Goal: Task Accomplishment & Management: Complete application form

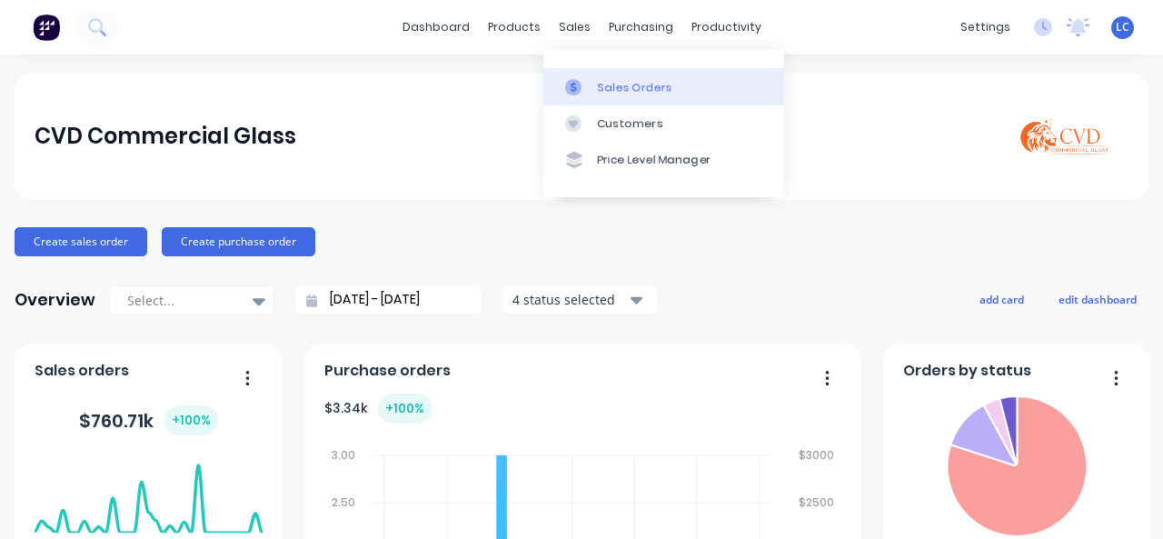
click at [601, 81] on div "Sales Orders" at bounding box center [635, 87] width 75 height 16
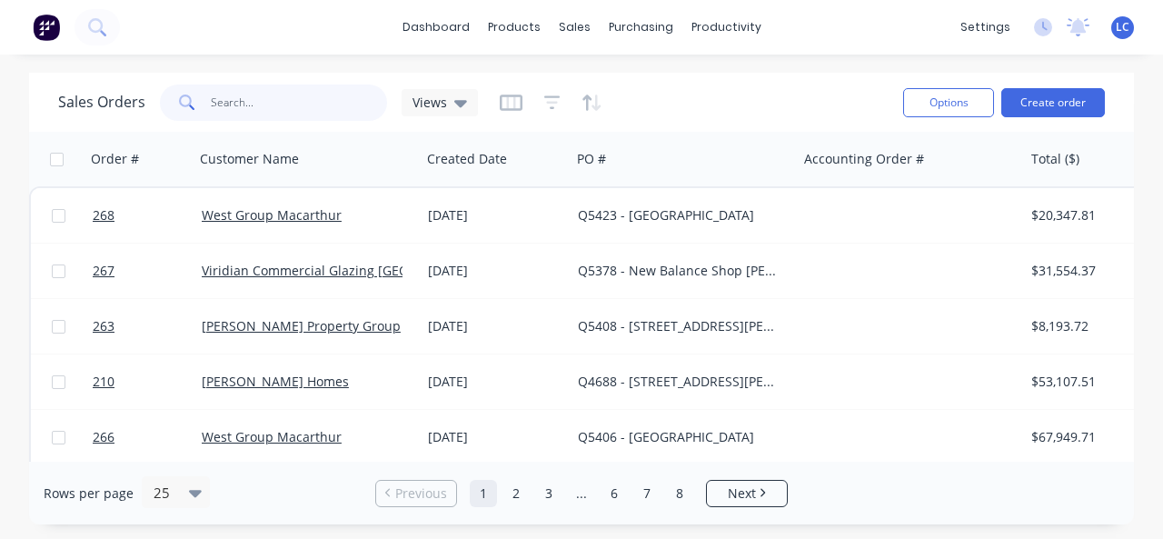
click at [277, 89] on input "text" at bounding box center [299, 103] width 177 height 36
type input "f"
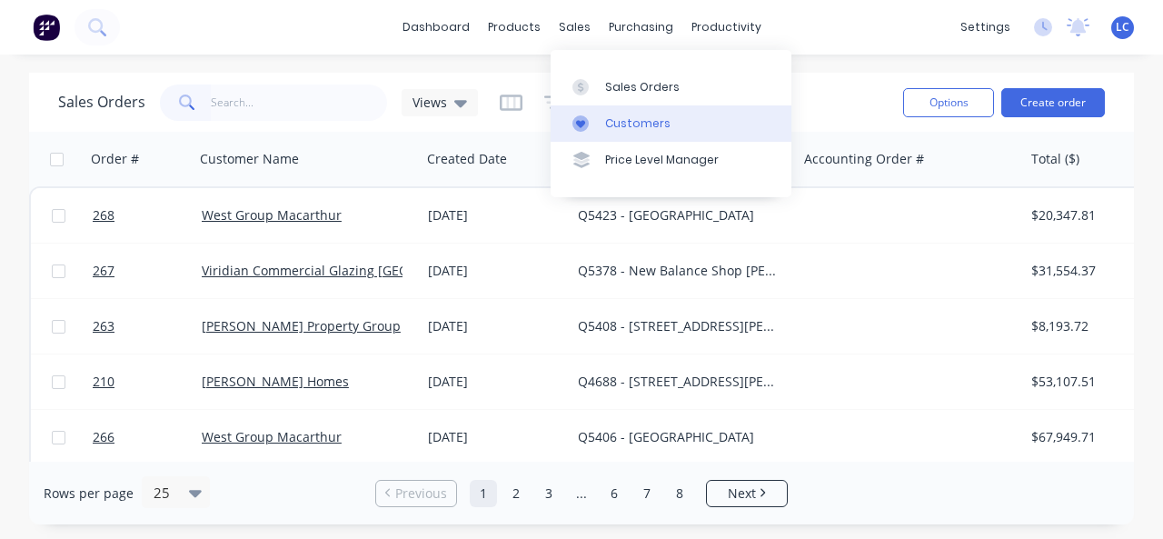
click at [619, 124] on div "Customers" at bounding box center [637, 123] width 65 height 16
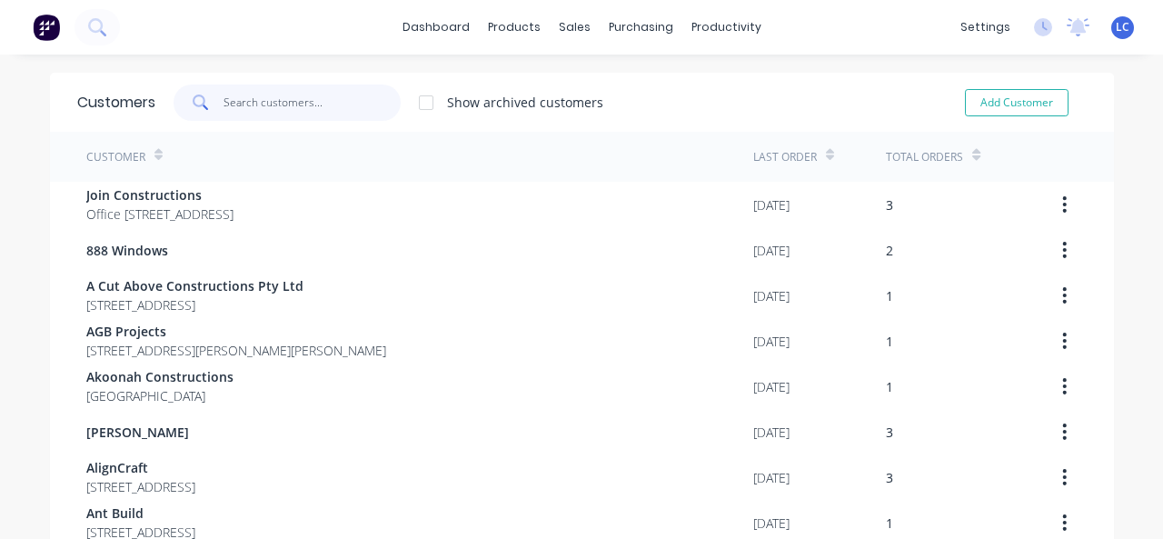
click at [272, 113] on input "text" at bounding box center [312, 103] width 177 height 36
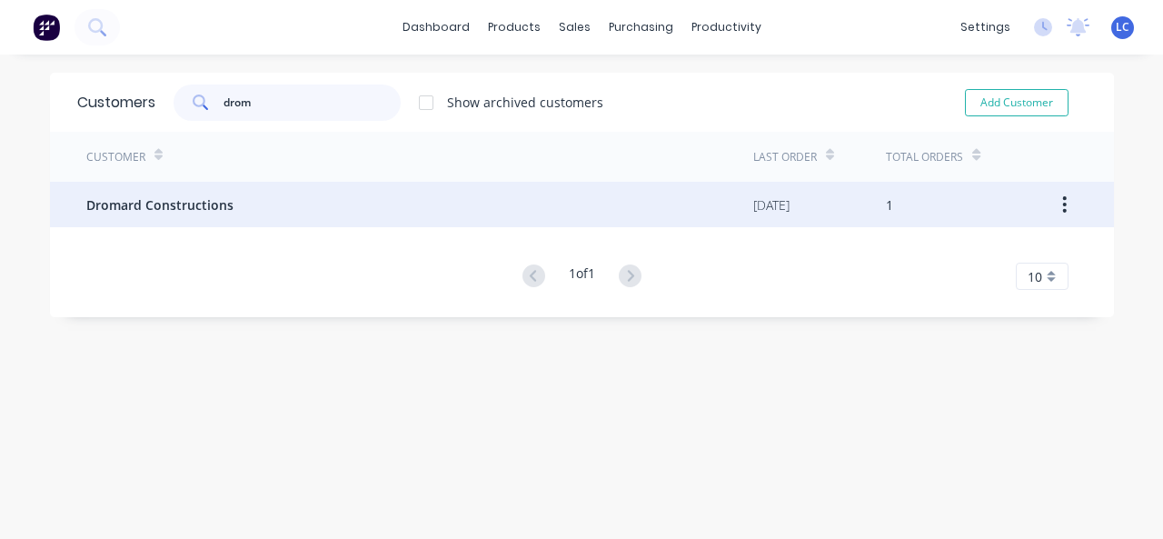
type input "drom"
click at [184, 209] on span "Dromard Constructions" at bounding box center [159, 204] width 147 height 19
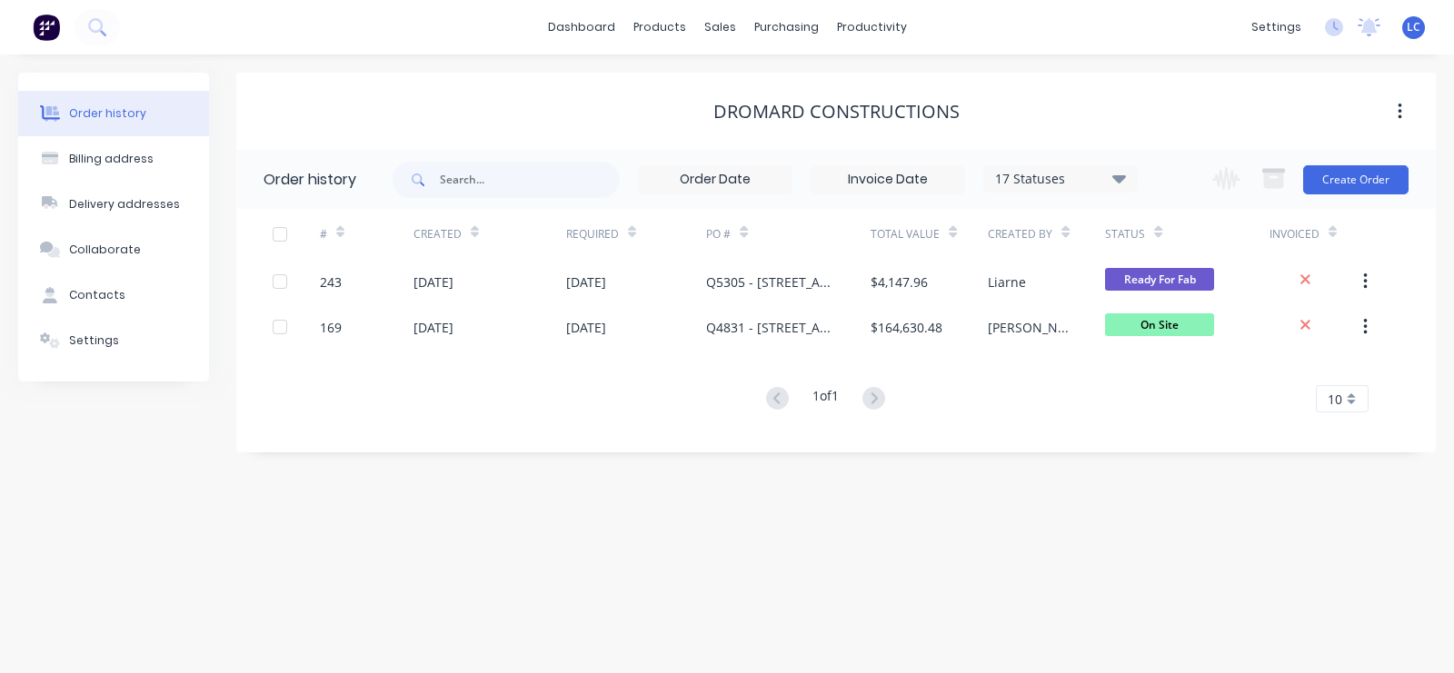
drag, startPoint x: 1145, startPoint y: 5, endPoint x: 854, endPoint y: 570, distance: 634.8
click at [837, 538] on div "Order history Billing address Delivery addresses Collaborate Contacts Settings …" at bounding box center [727, 364] width 1454 height 619
click at [1162, 177] on button "Create Order" at bounding box center [1355, 179] width 105 height 29
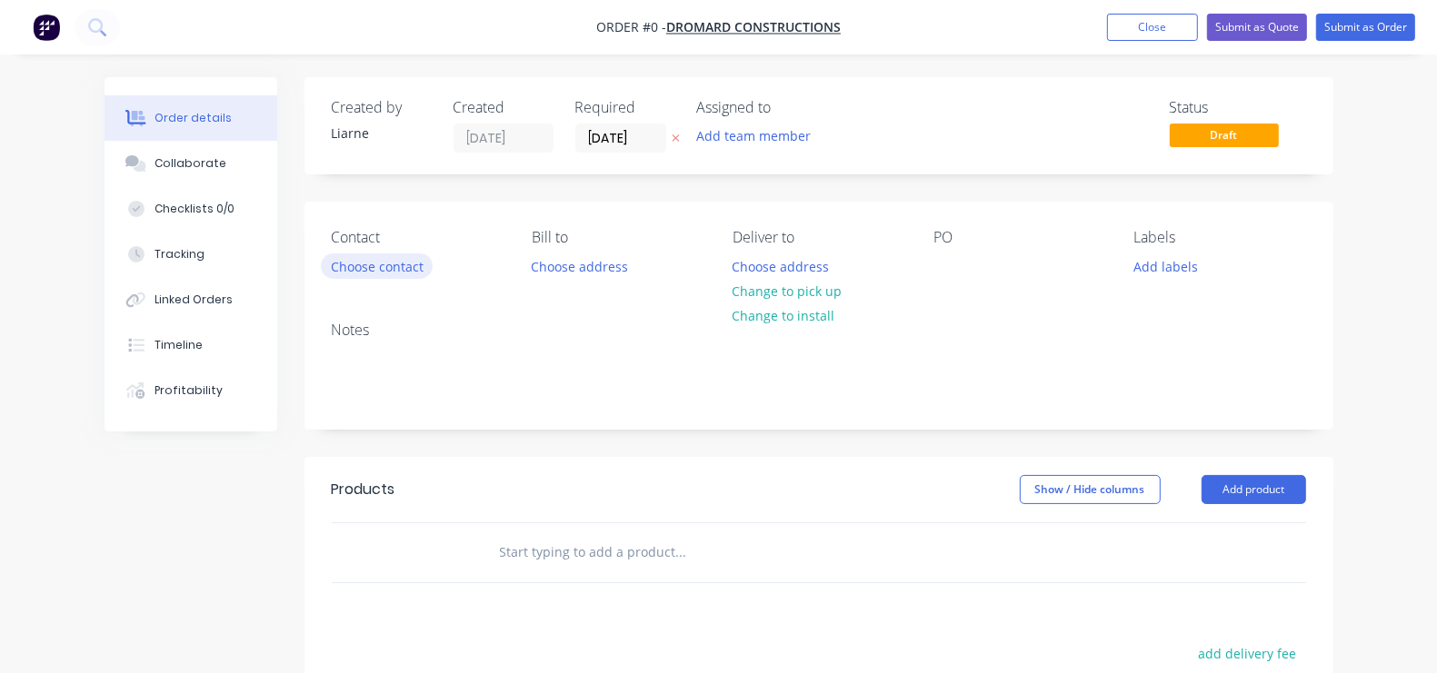
click at [321, 266] on button "Choose contact" at bounding box center [377, 266] width 112 height 25
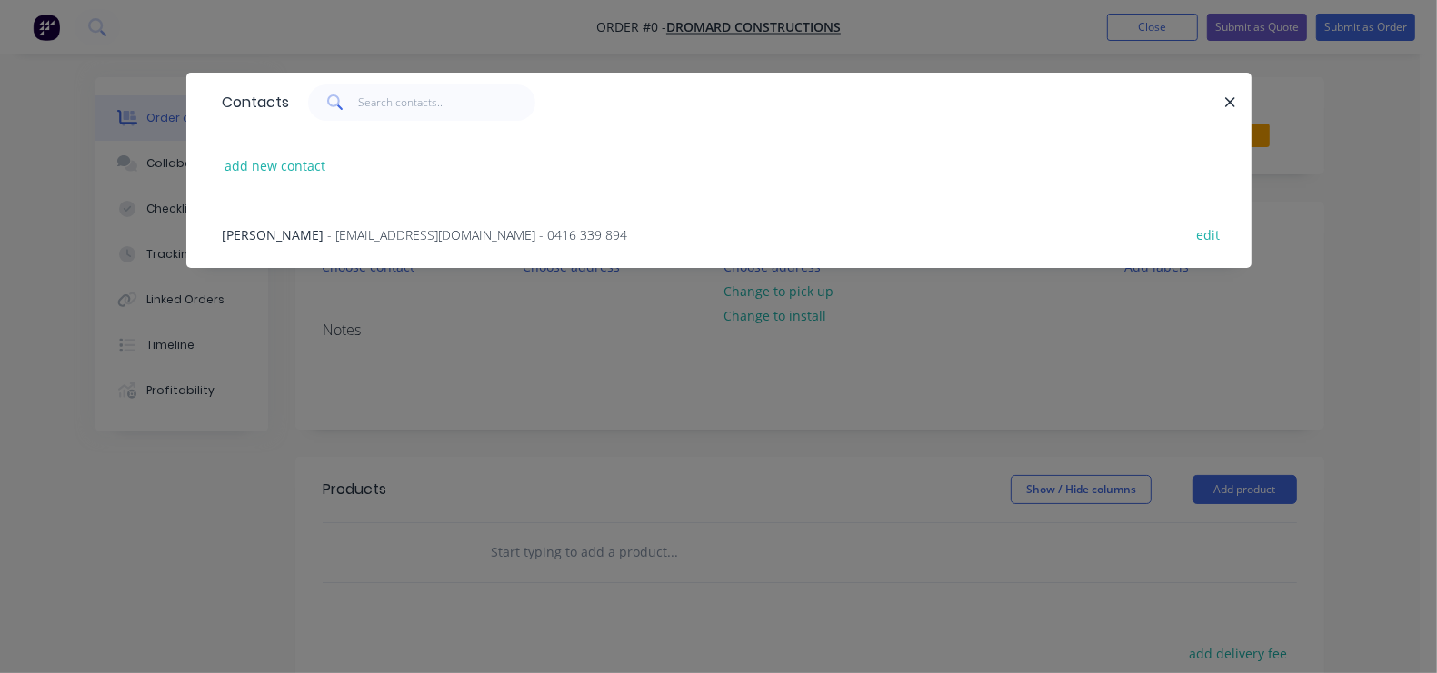
click at [328, 230] on span "- [EMAIL_ADDRESS][DOMAIN_NAME] - 0416 339 894" at bounding box center [478, 234] width 300 height 17
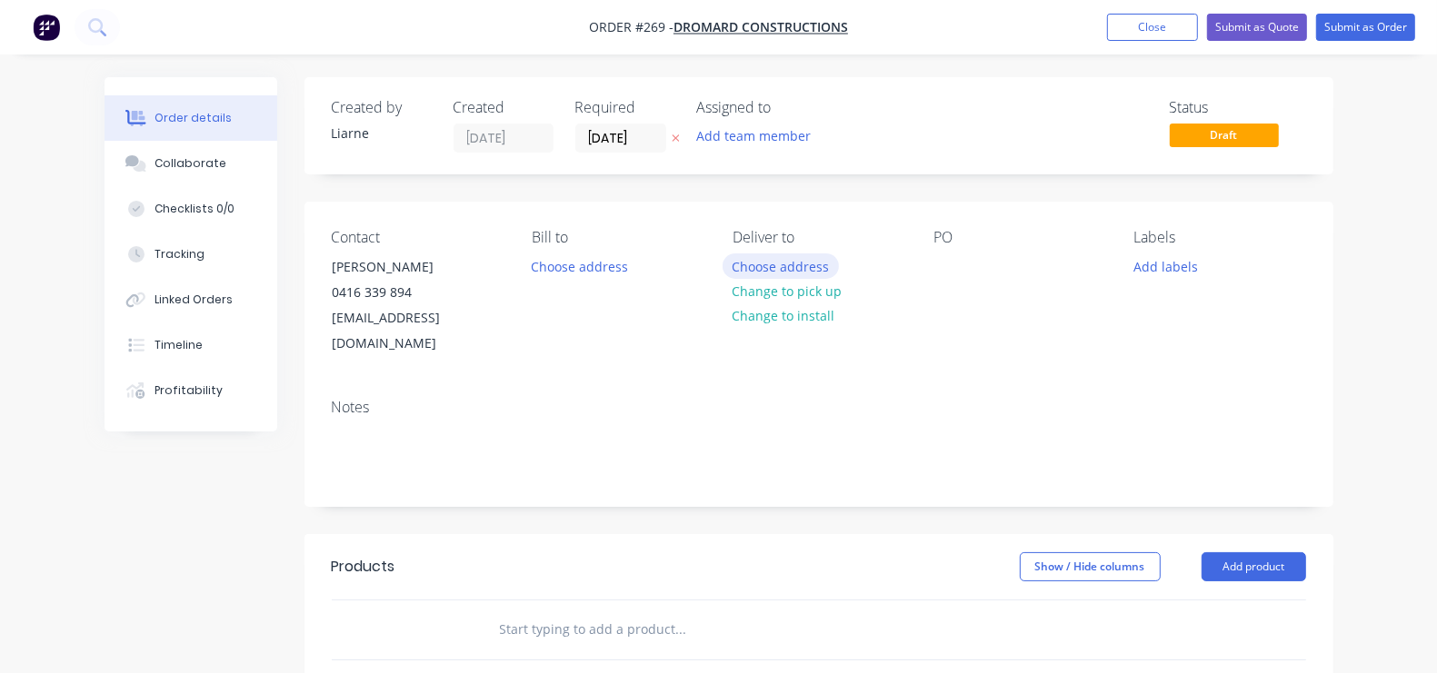
click at [727, 261] on button "Choose address" at bounding box center [780, 266] width 116 height 25
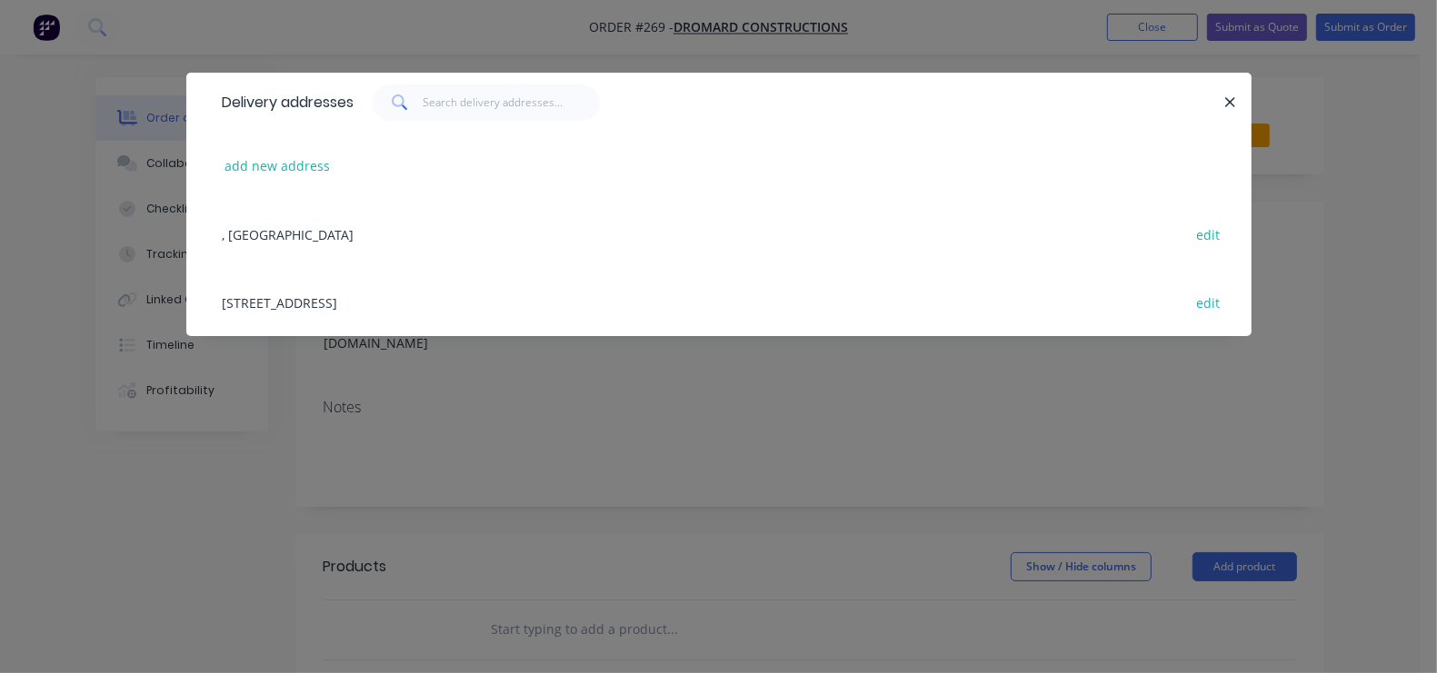
click at [214, 291] on div "[STREET_ADDRESS] edit" at bounding box center [719, 302] width 1010 height 68
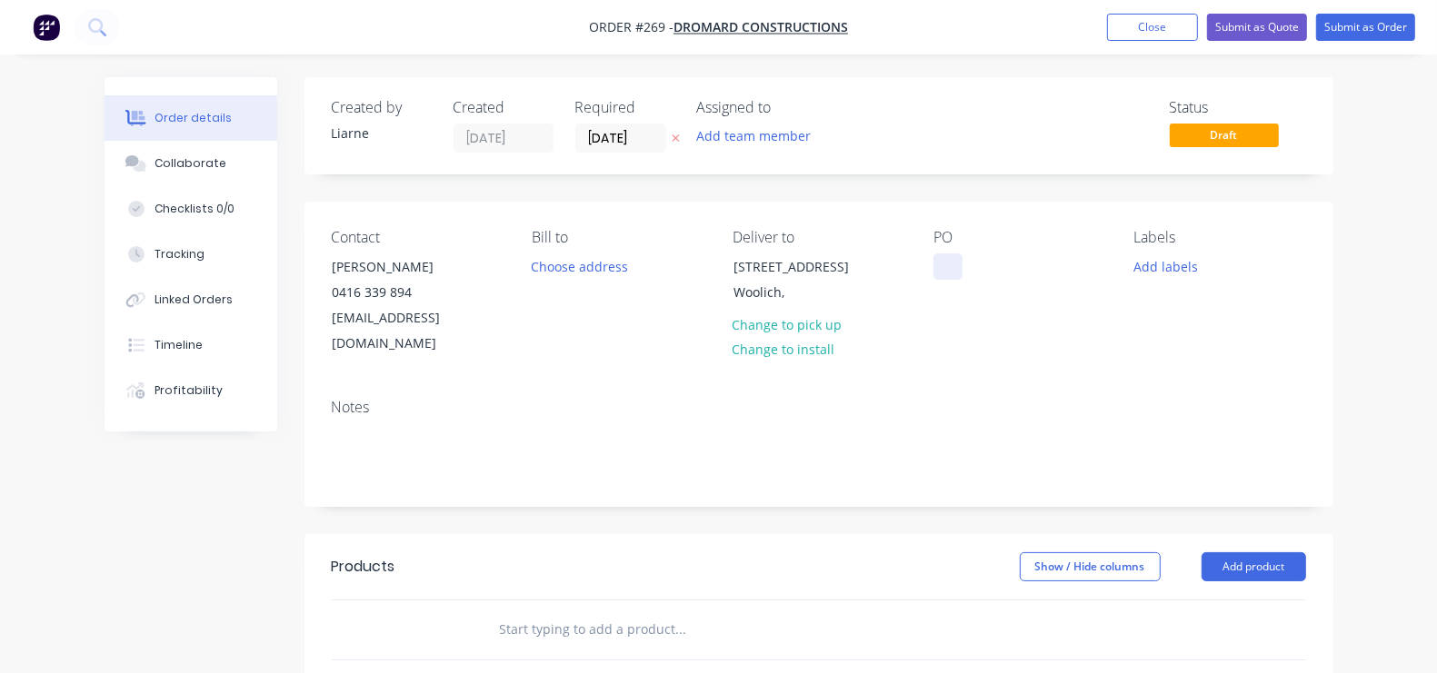
click at [961, 260] on div at bounding box center [947, 267] width 29 height 26
click at [1162, 271] on button "Add labels" at bounding box center [1166, 266] width 84 height 25
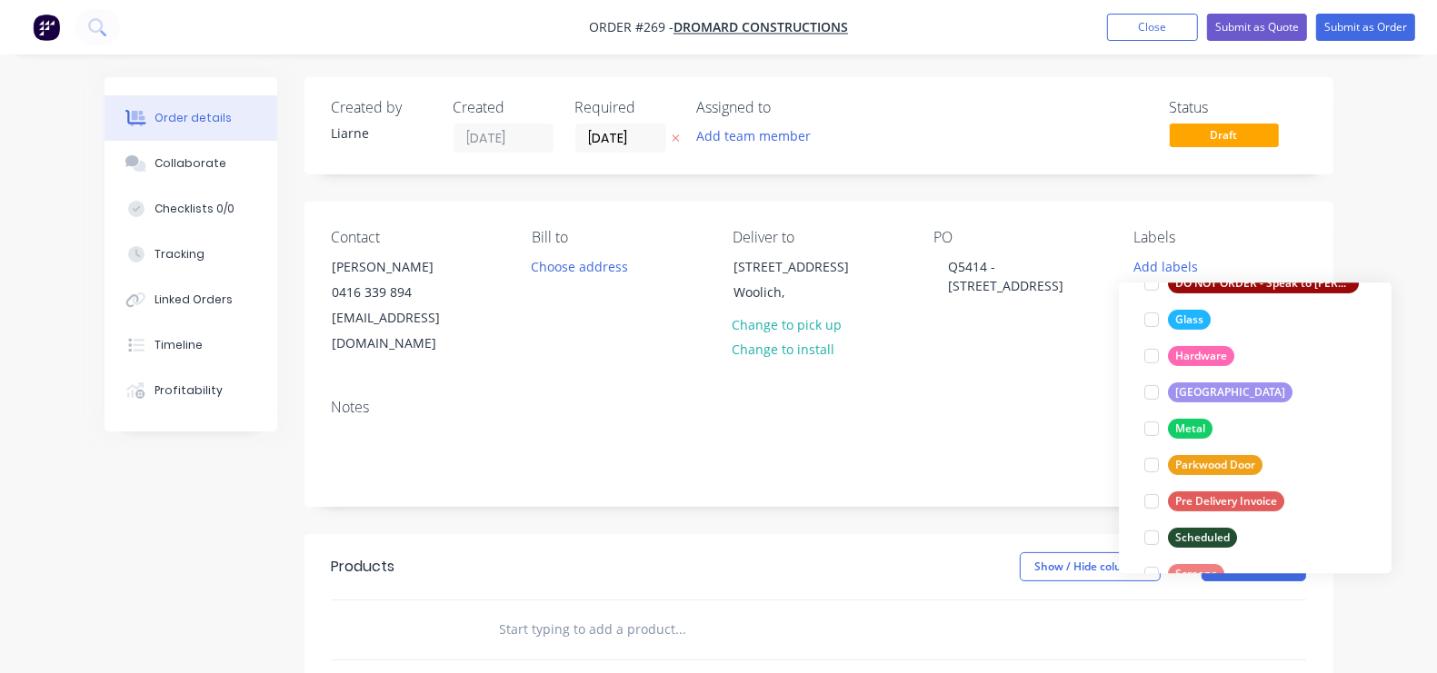
scroll to position [400, 0]
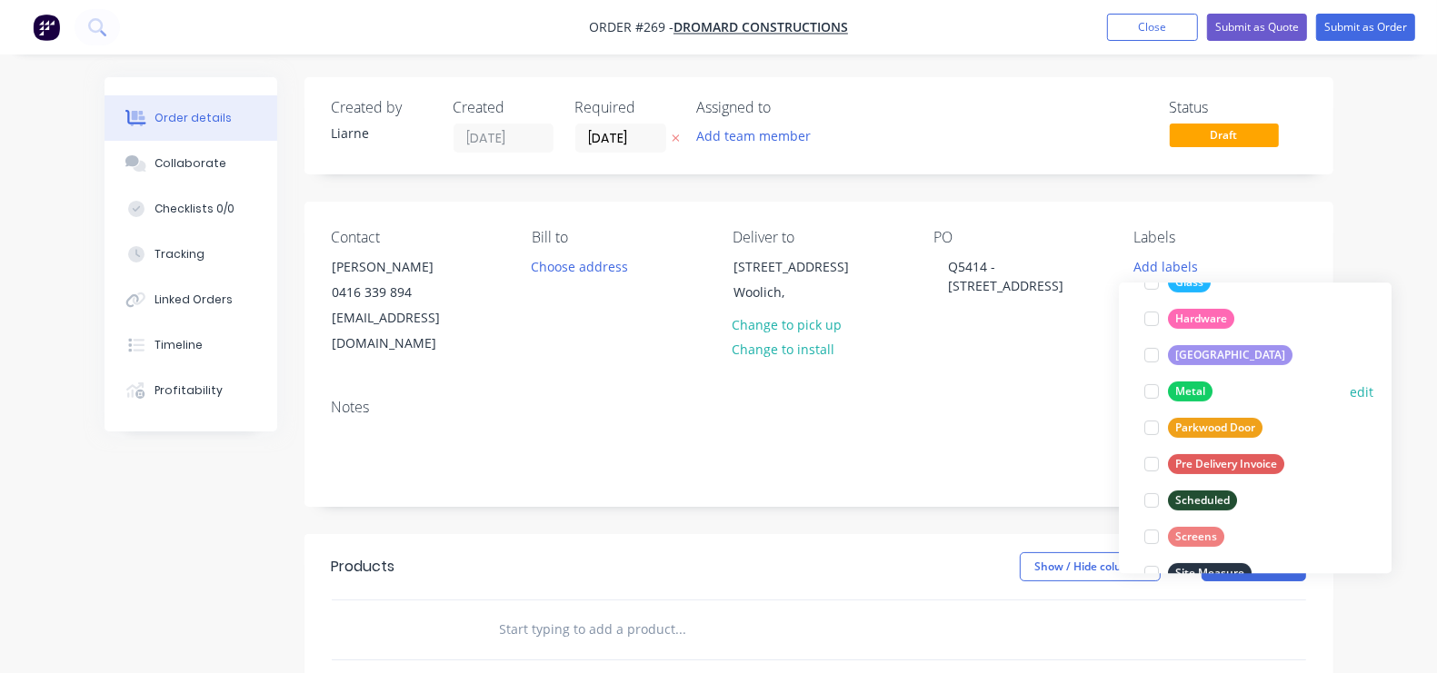
click at [1147, 393] on div at bounding box center [1151, 391] width 36 height 36
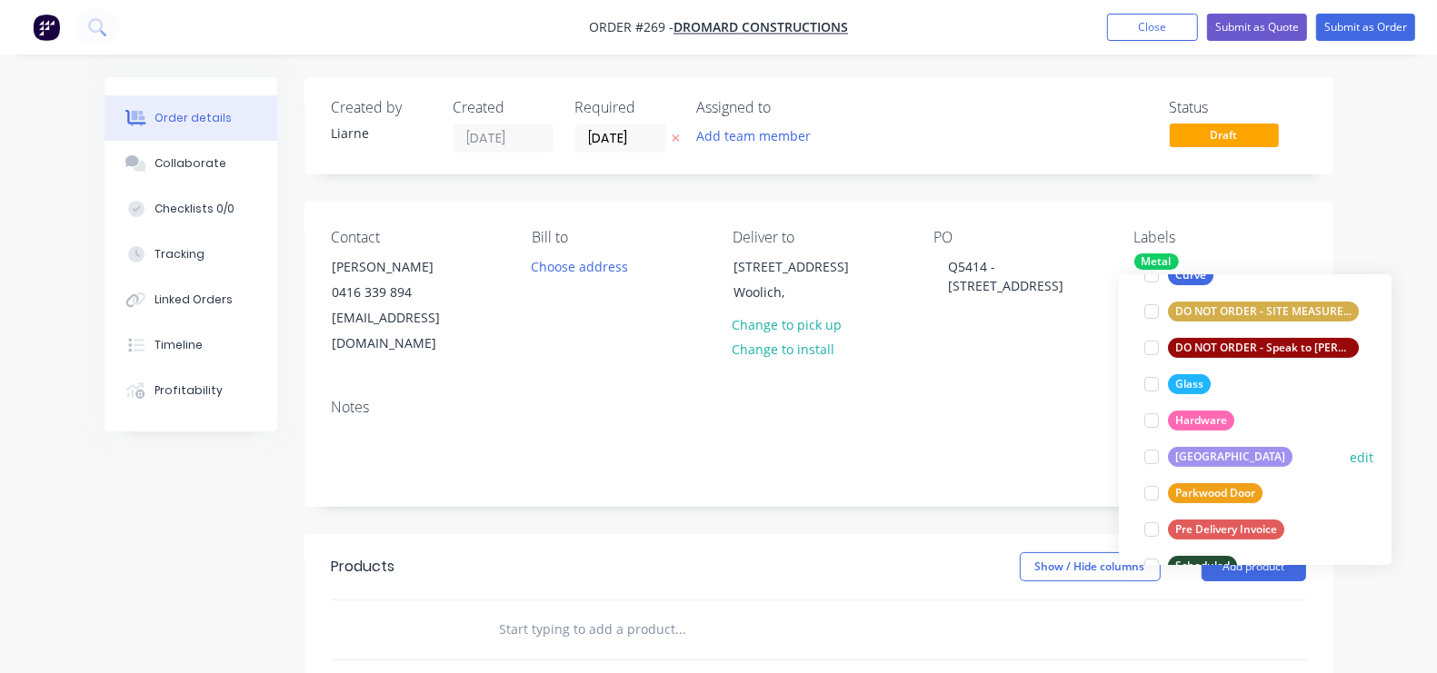
scroll to position [320, 0]
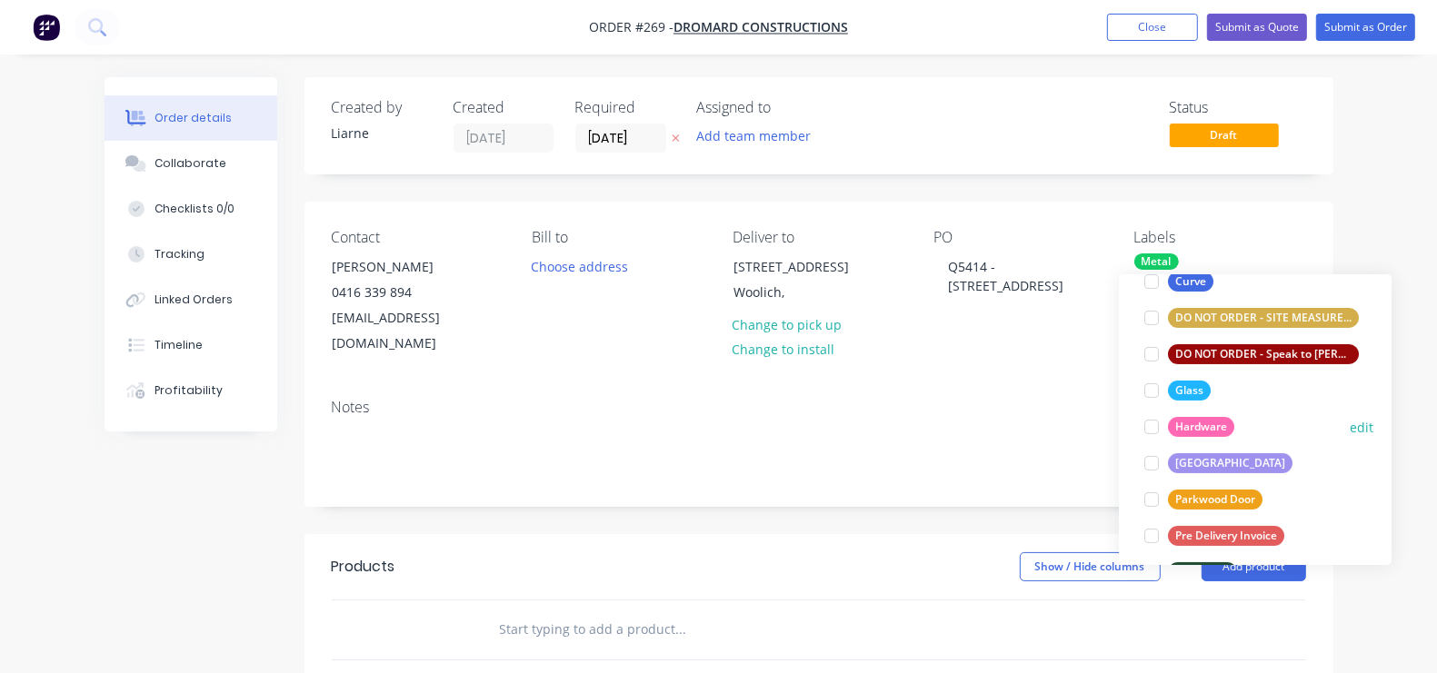
click at [1150, 424] on div at bounding box center [1151, 427] width 36 height 36
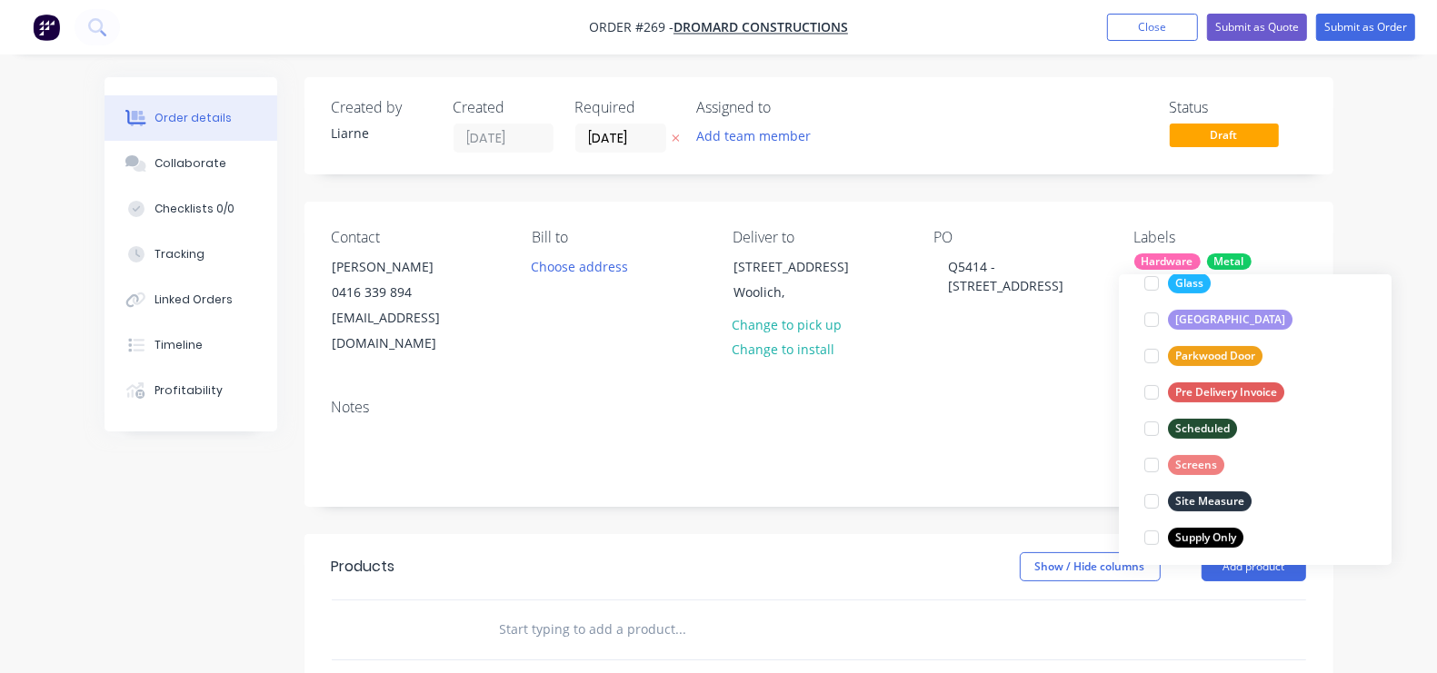
scroll to position [472, 0]
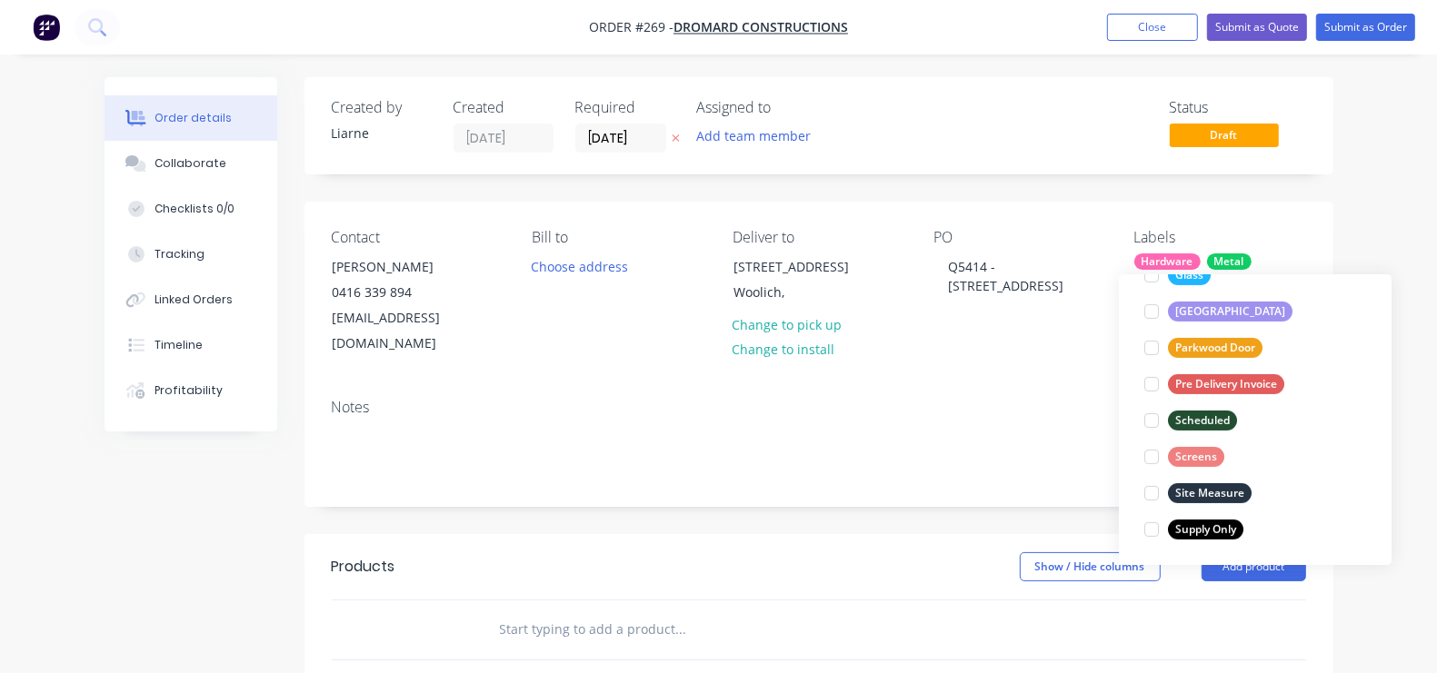
click at [1043, 399] on div "Notes" at bounding box center [819, 407] width 974 height 17
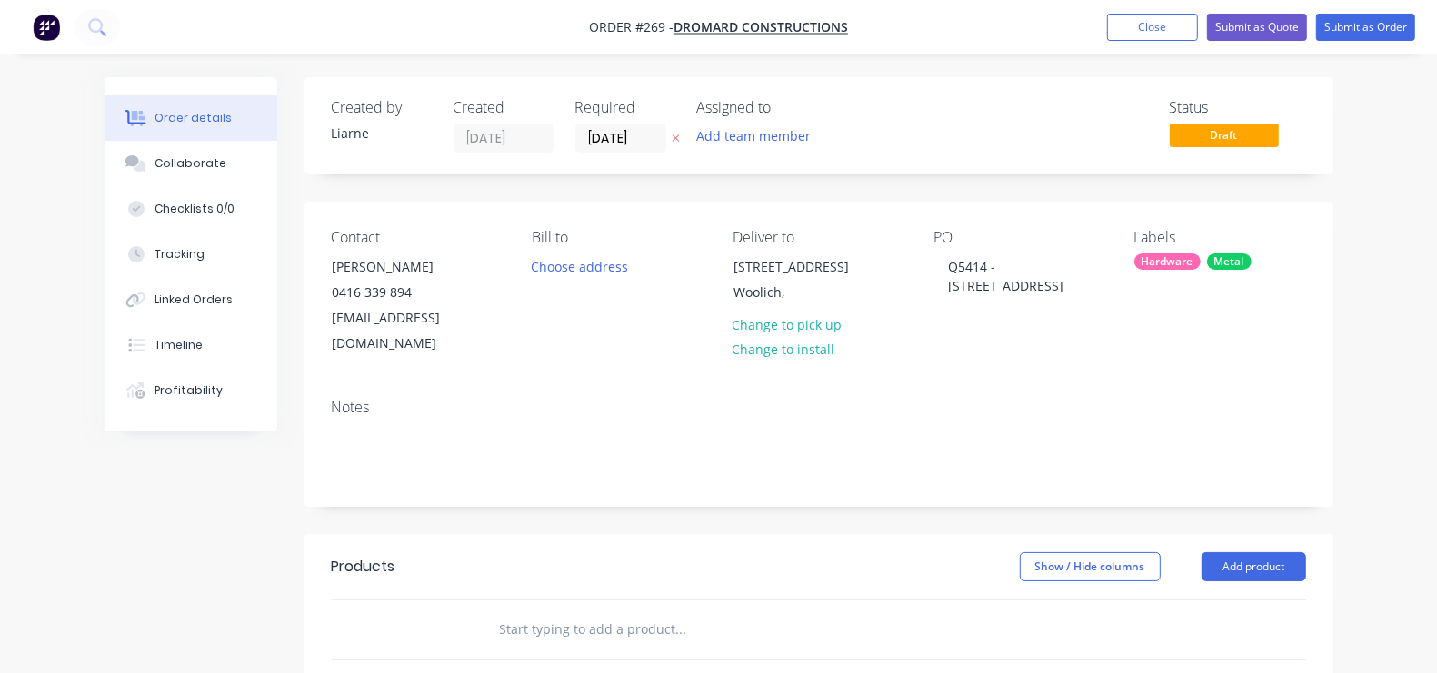
click at [499, 538] on input "text" at bounding box center [680, 630] width 363 height 36
click at [499, 538] on input "Total Sale" at bounding box center [680, 630] width 363 height 36
type input "Total Sale"
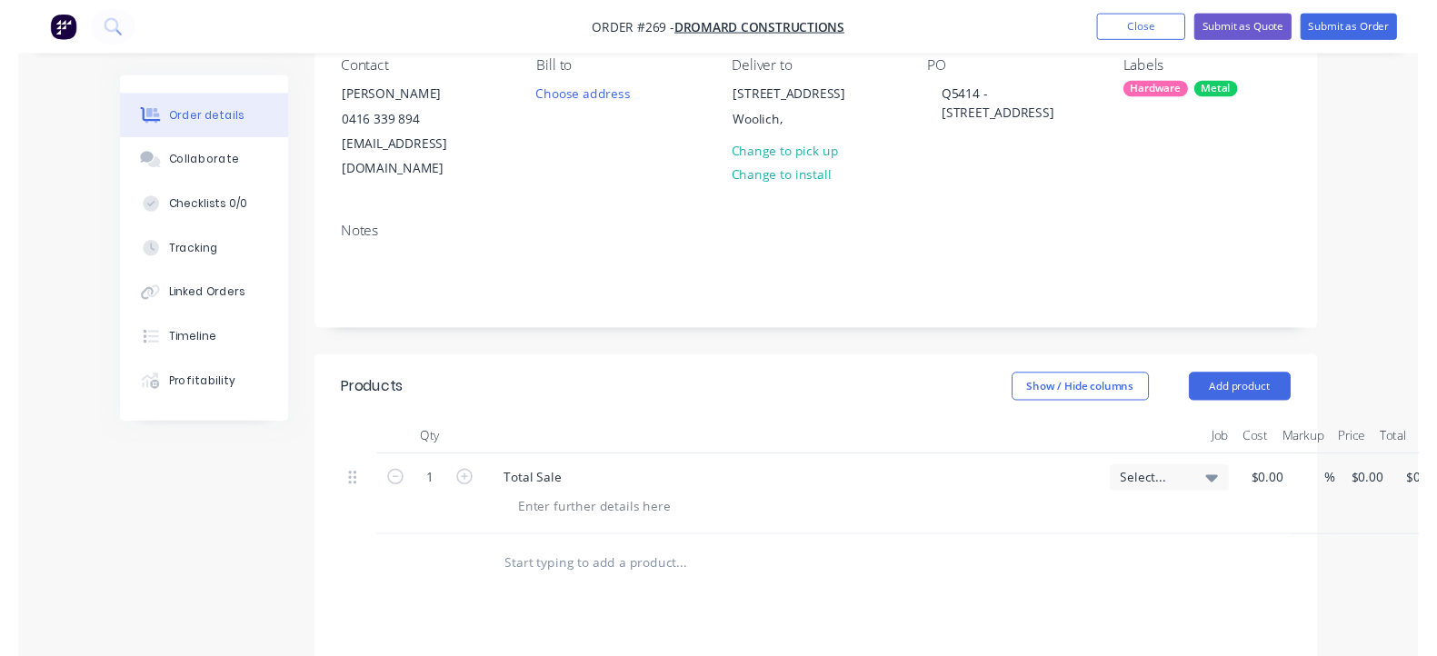
scroll to position [181, 0]
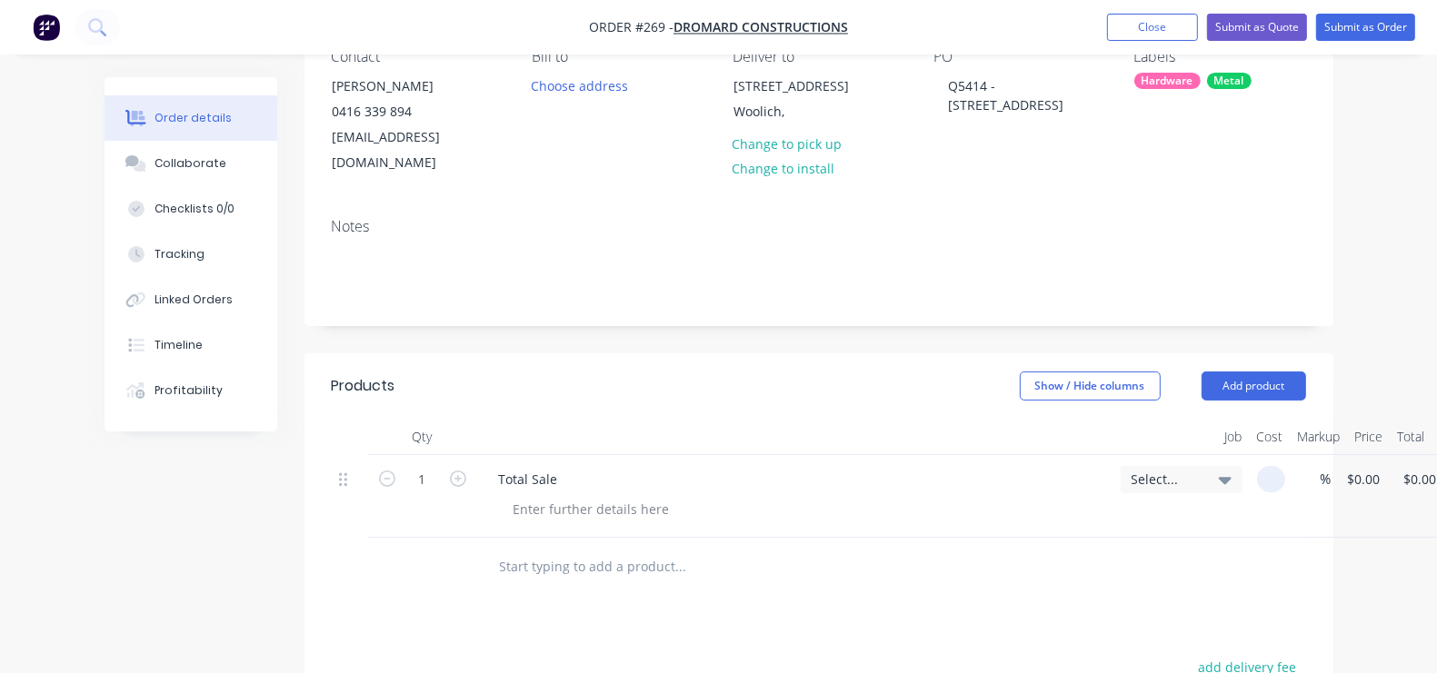
click at [1162, 456] on div "1 Total Sale Select... % $0.00 $0.00 $0.00 $0.00" at bounding box center [819, 496] width 974 height 83
click at [1162, 456] on div "1 Total Sale Select... $0.00 $0.00 % $0.00 $0.00 $0.00 $0.00" at bounding box center [819, 496] width 974 height 83
click at [1162, 455] on div "1 Total Sale Select... $0.00 $0.00 % $0.00 $0.00 $0.00 $0.00" at bounding box center [819, 496] width 974 height 83
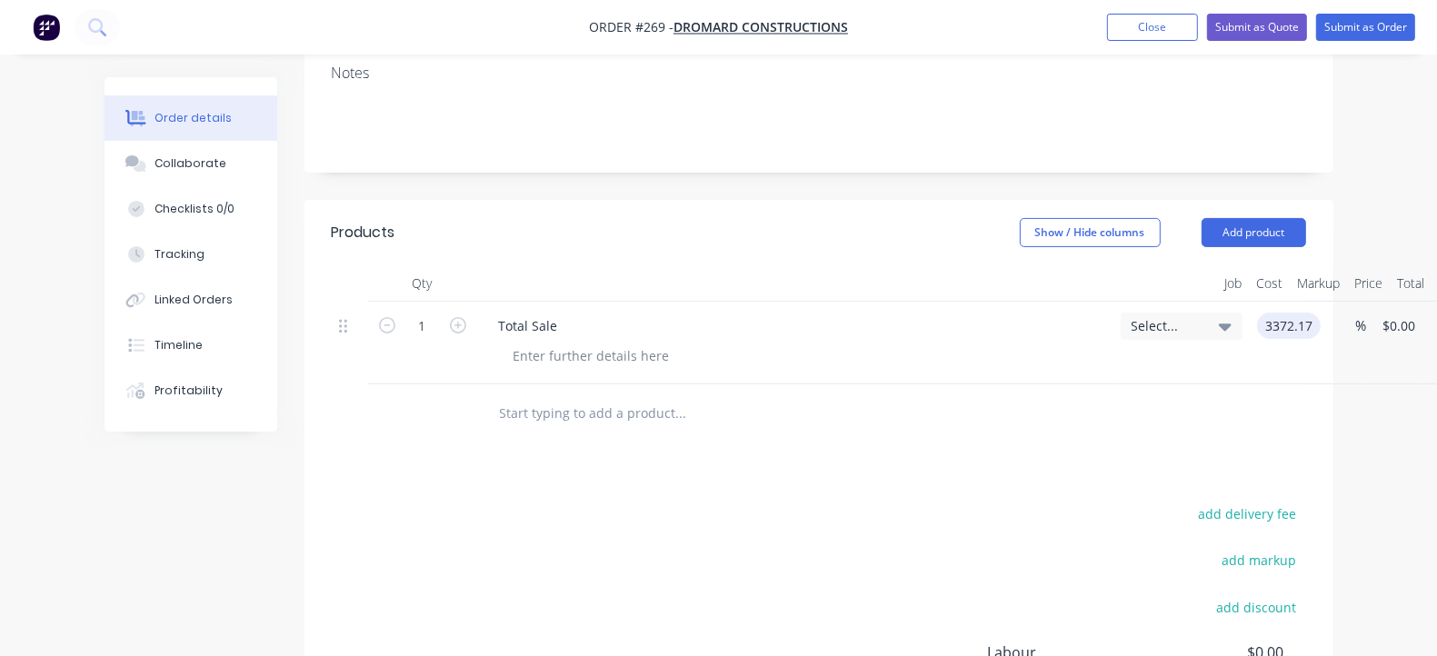
scroll to position [274, 0]
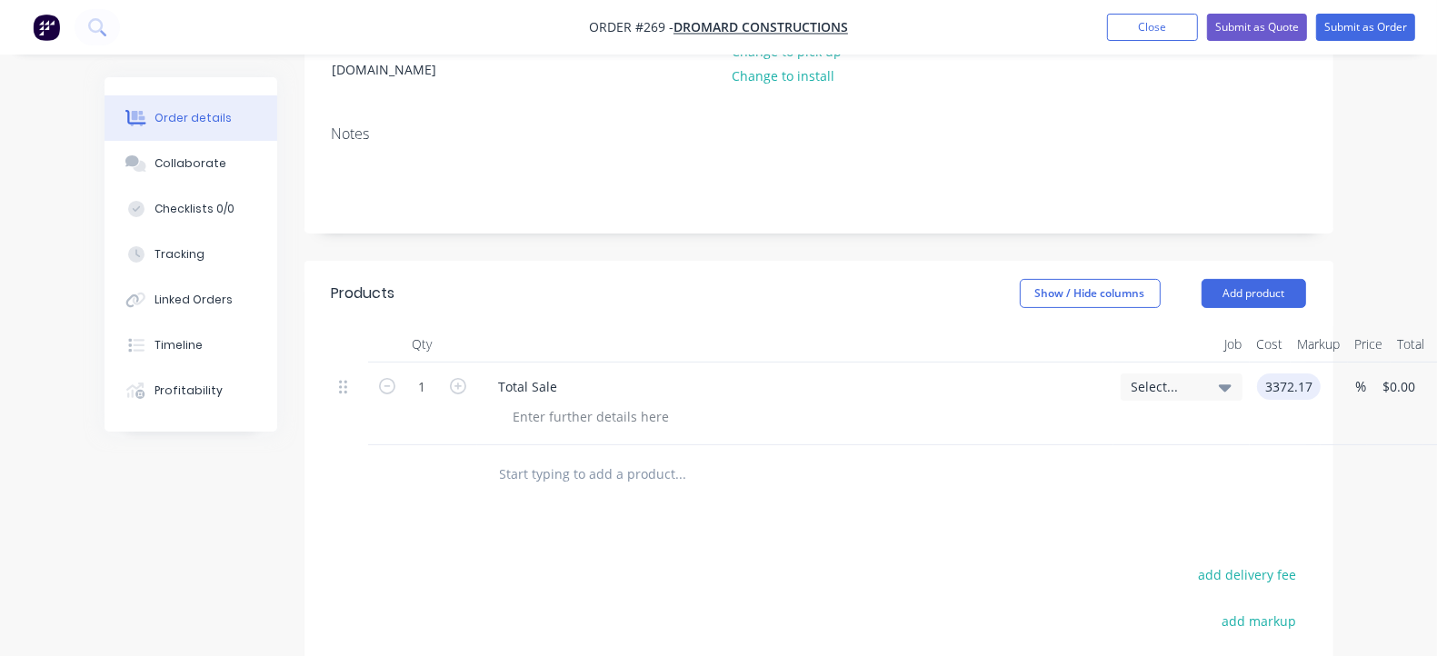
type input "$3,372.17"
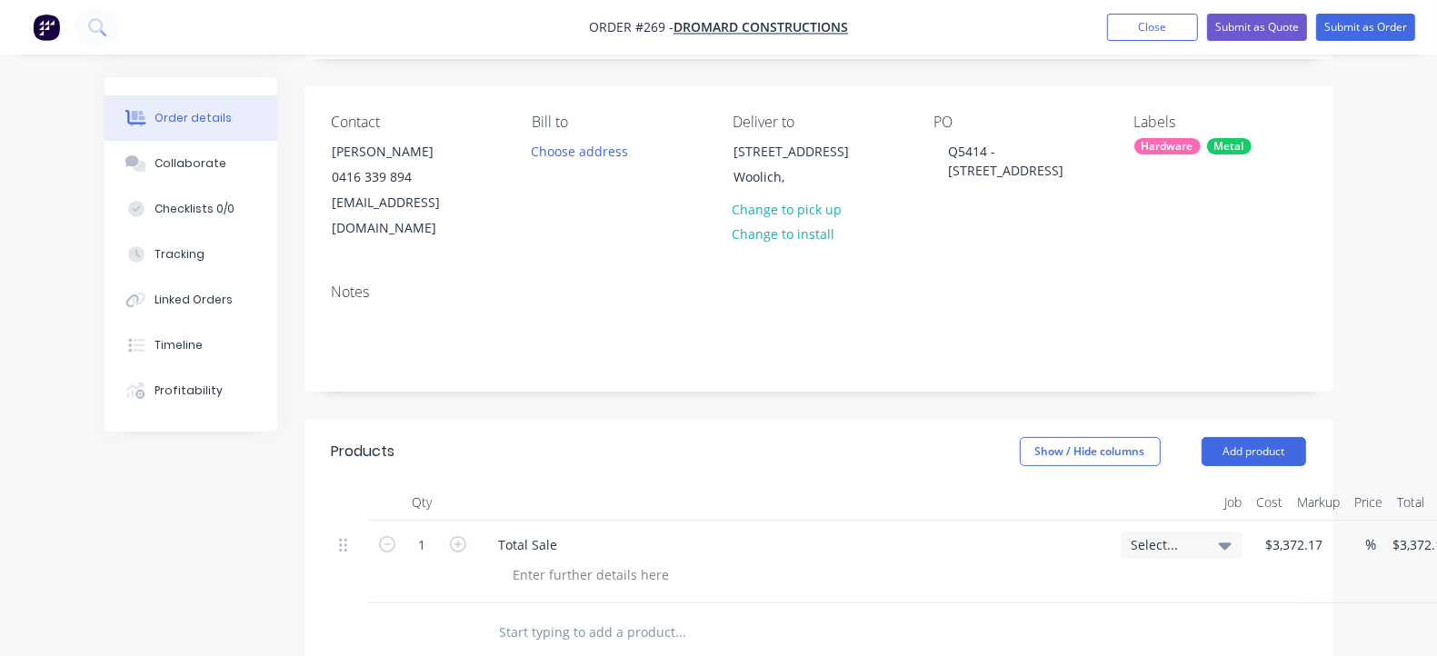
scroll to position [0, 0]
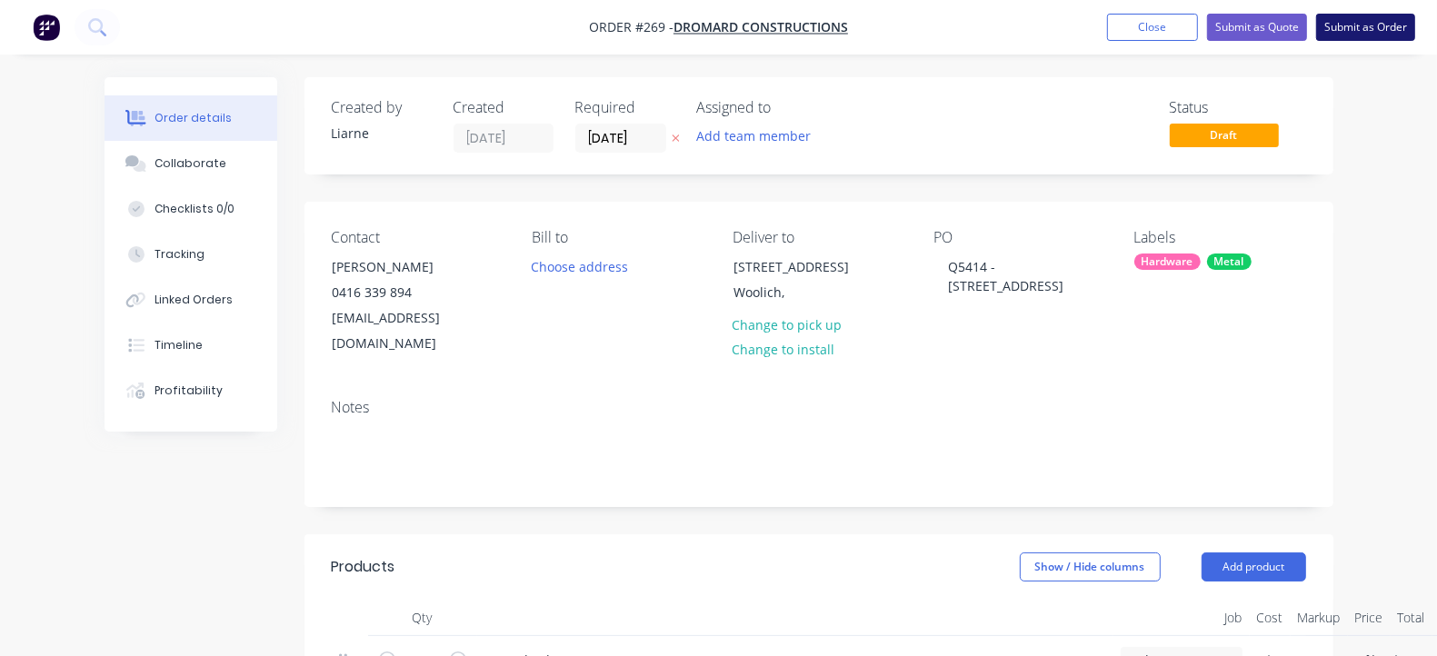
click at [1162, 18] on button "Submit as Order" at bounding box center [1365, 27] width 99 height 27
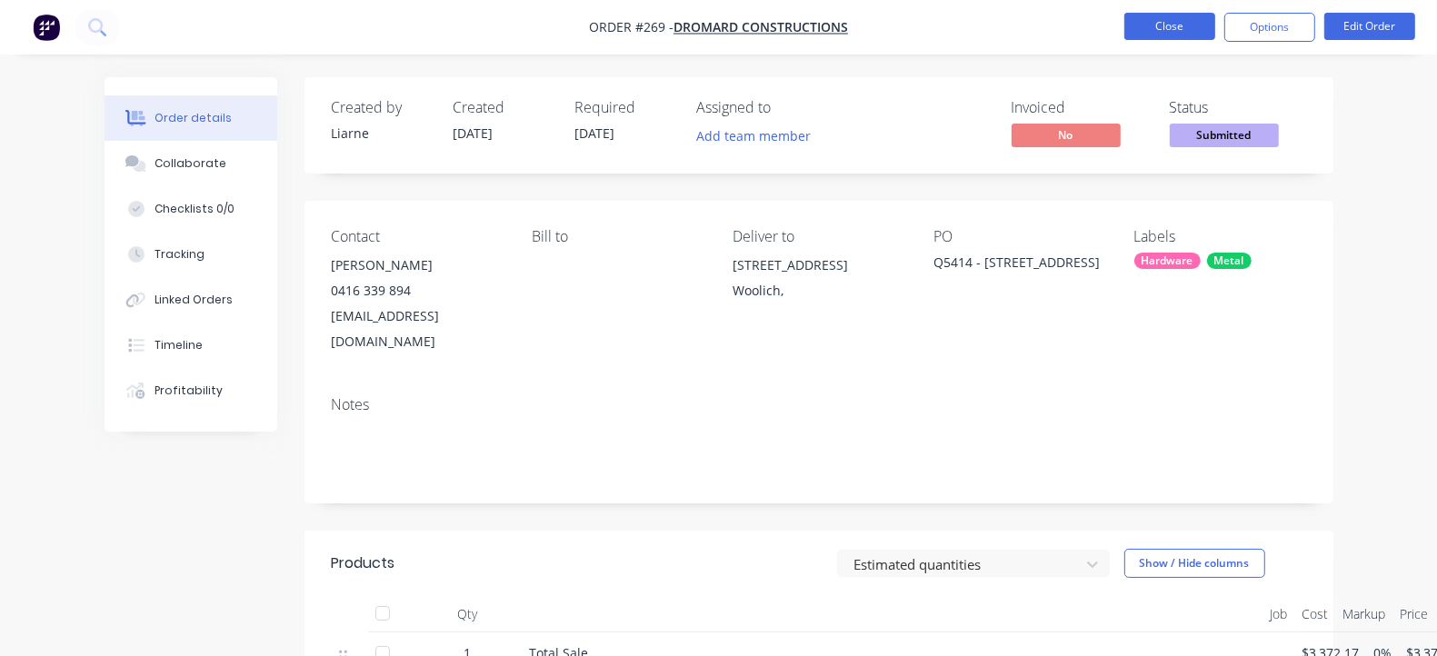
click at [1162, 27] on button "Close" at bounding box center [1169, 26] width 91 height 27
click at [1140, 20] on button "Close" at bounding box center [1169, 26] width 91 height 27
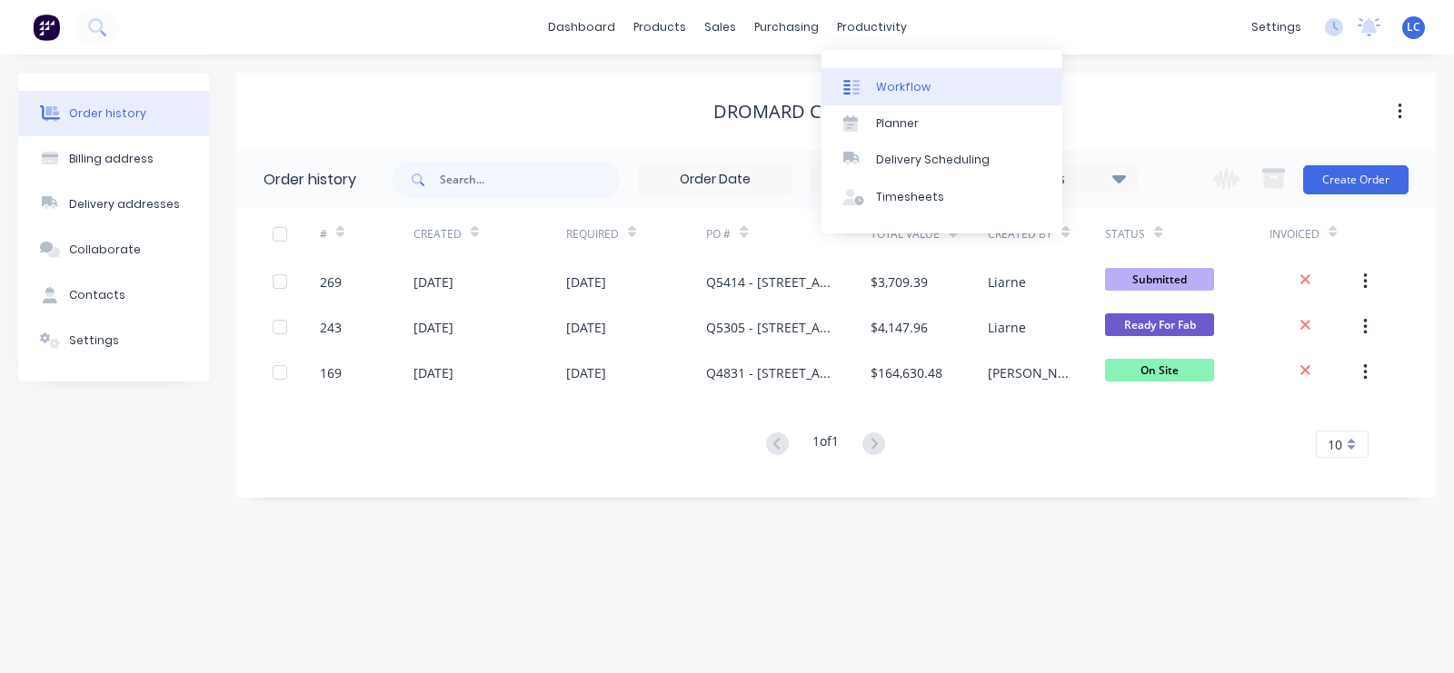
click at [881, 85] on div "Workflow" at bounding box center [903, 87] width 55 height 16
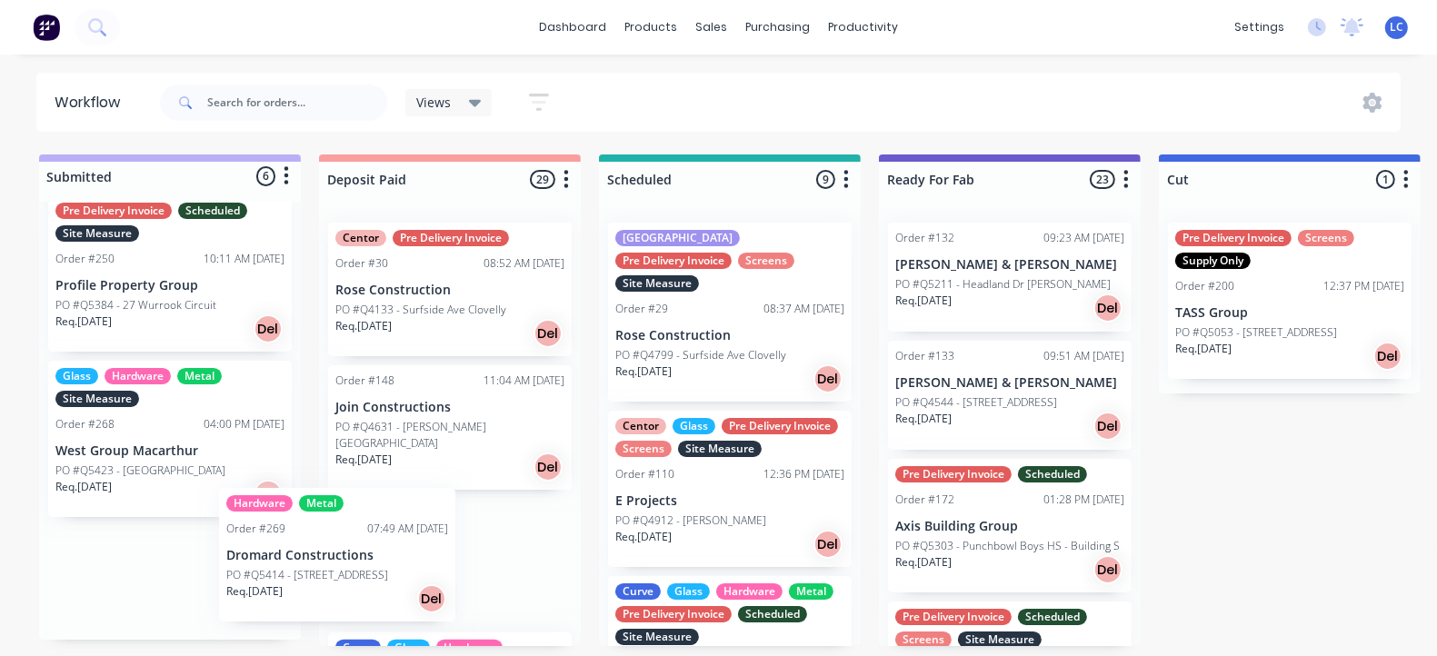
scroll to position [6, 0]
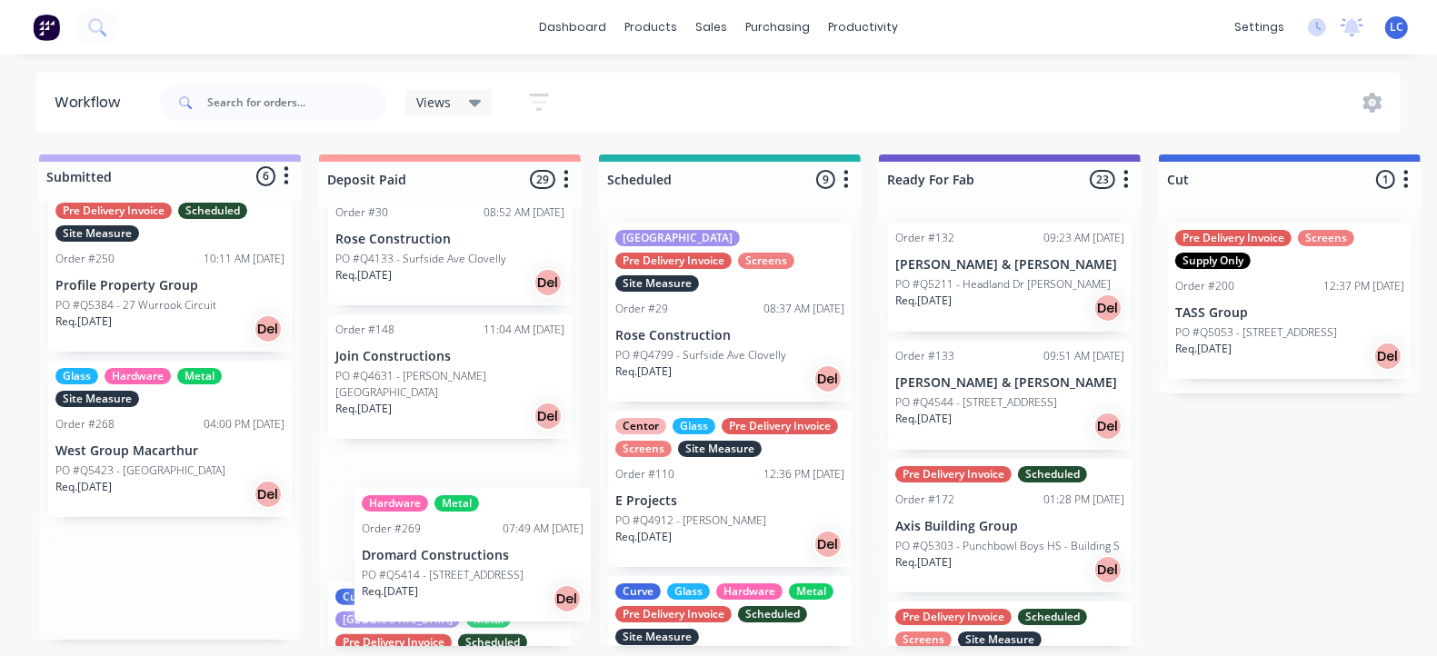
drag, startPoint x: 145, startPoint y: 585, endPoint x: 474, endPoint y: 561, distance: 329.9
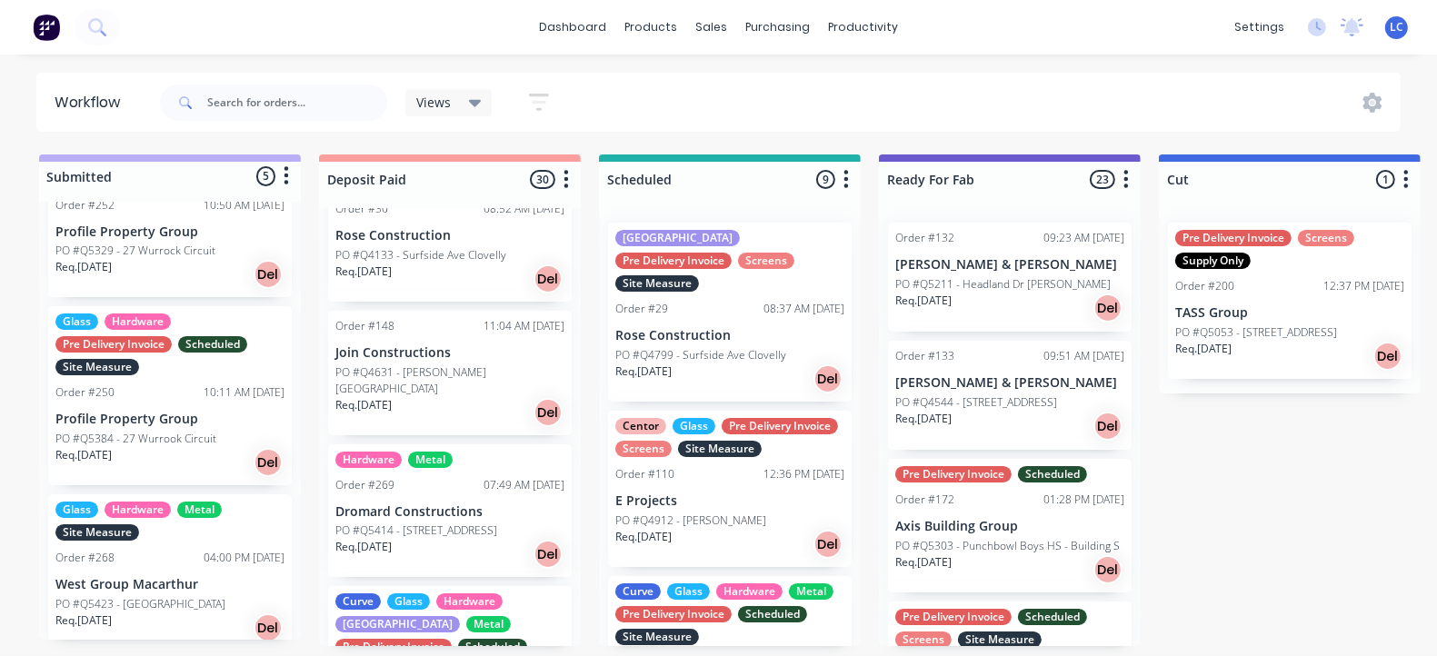
scroll to position [435, 0]
